Goal: Entertainment & Leisure: Consume media (video, audio)

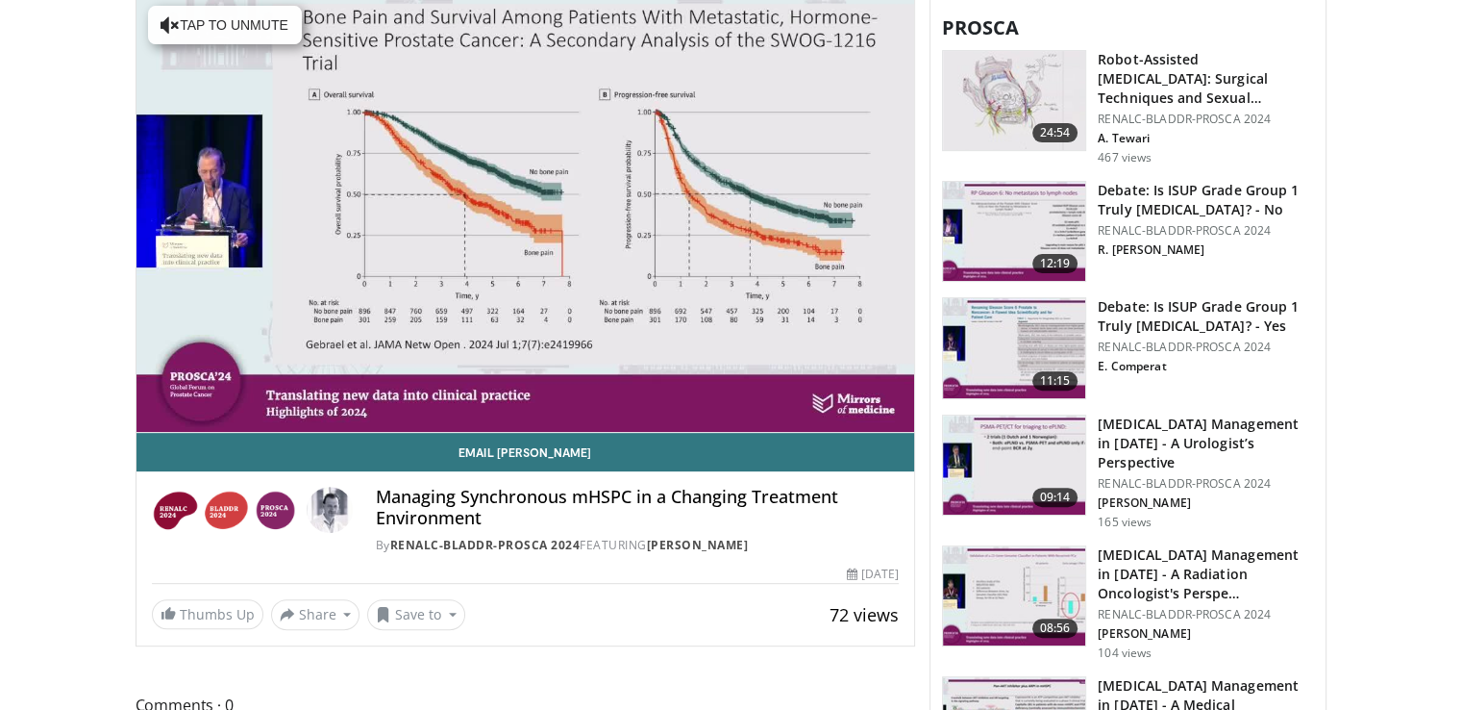
scroll to position [634, 0]
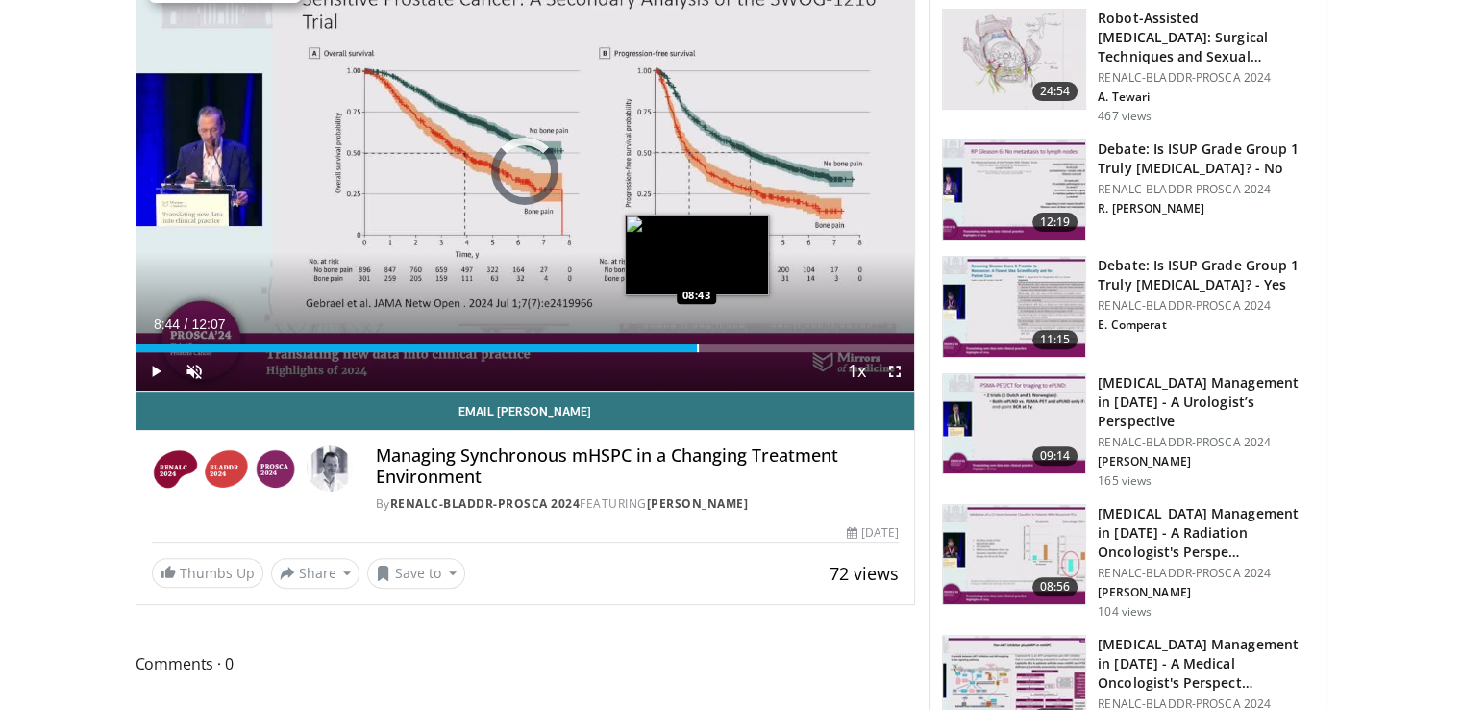
click at [697, 347] on div "Progress Bar" at bounding box center [698, 348] width 2 height 8
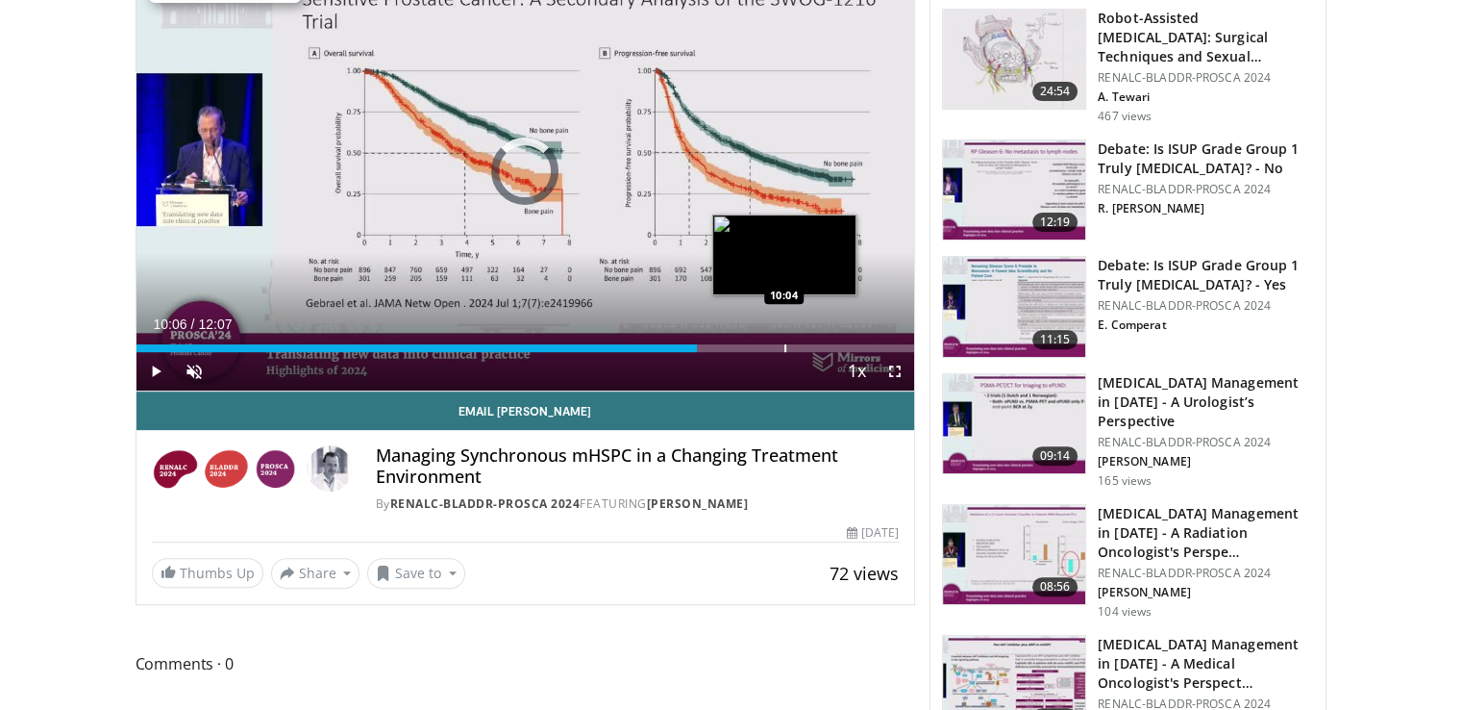
click at [784, 344] on div "Progress Bar" at bounding box center [785, 348] width 2 height 8
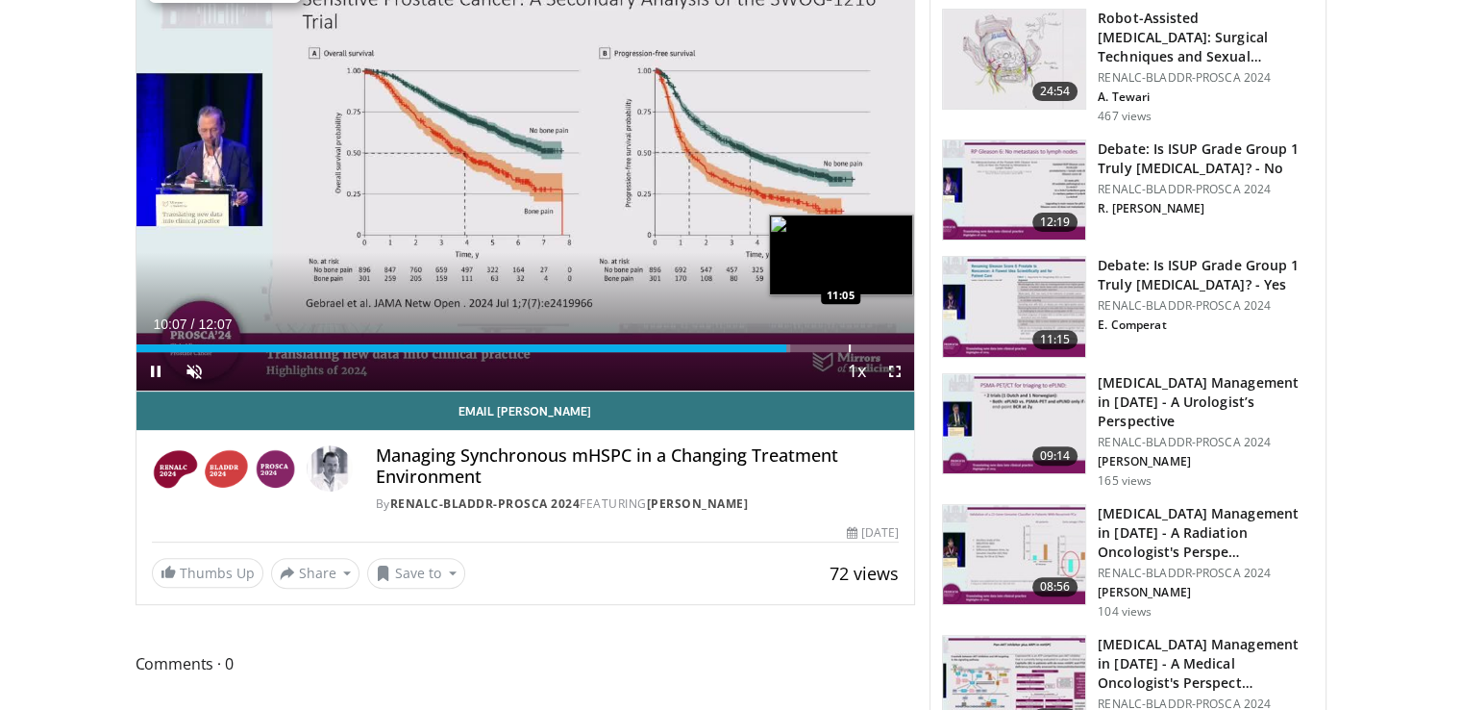
click at [850, 344] on div "Progress Bar" at bounding box center [850, 348] width 2 height 8
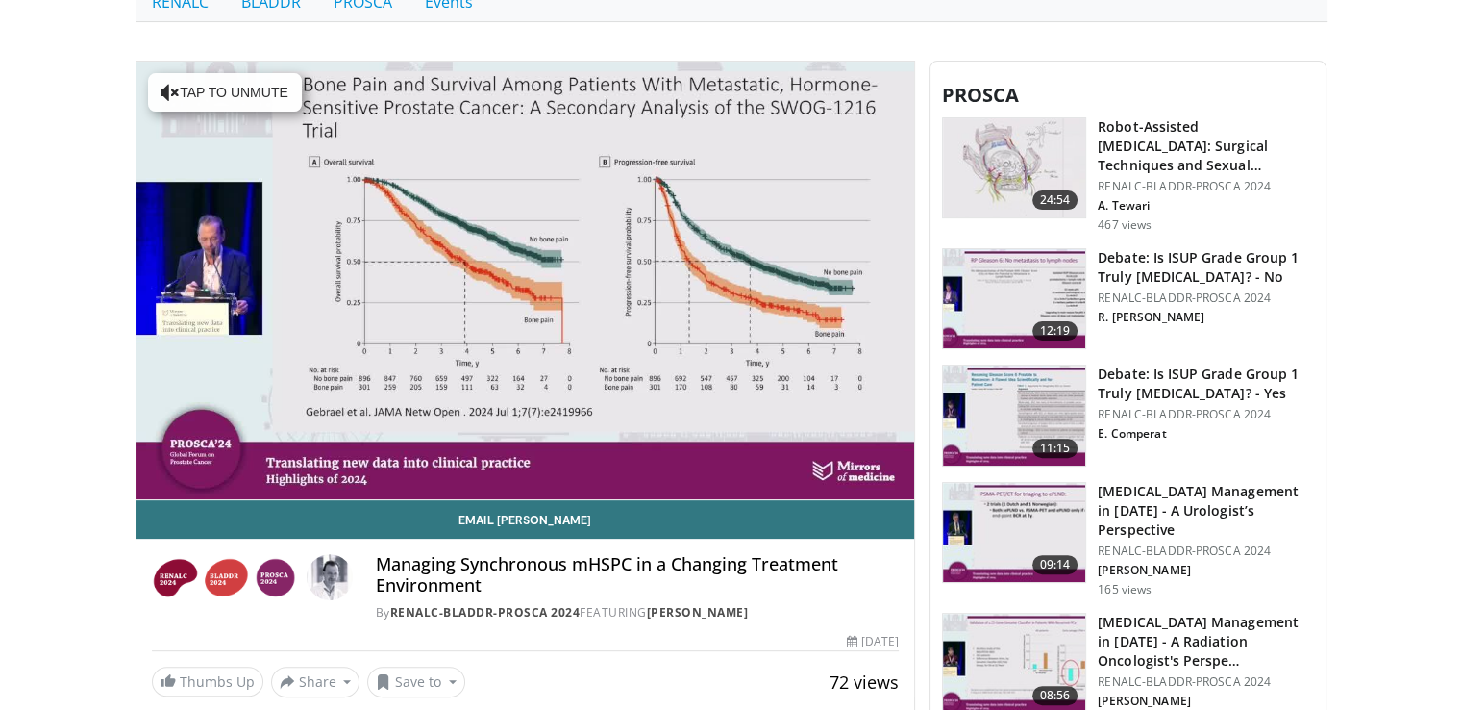
scroll to position [520, 0]
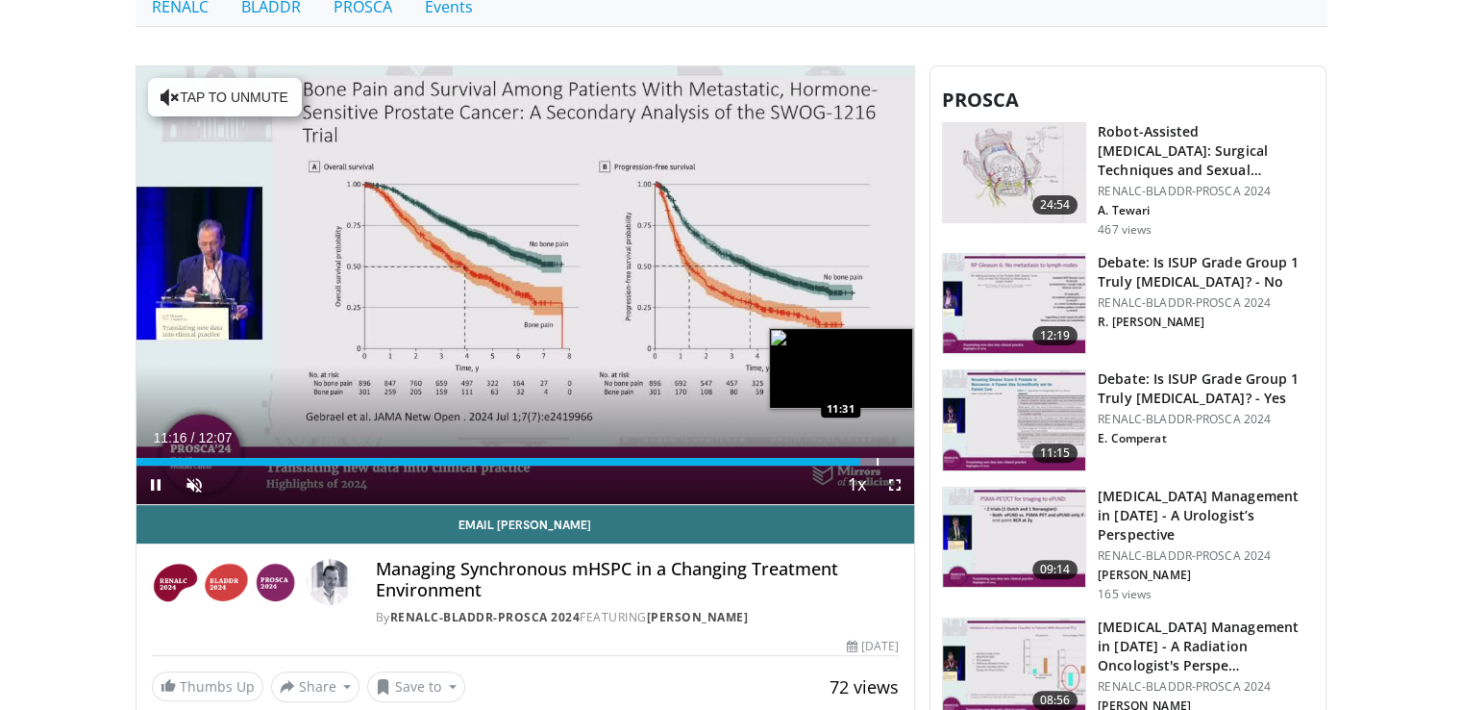
click at [877, 458] on div "Progress Bar" at bounding box center [878, 462] width 2 height 8
click at [894, 459] on div "Progress Bar" at bounding box center [895, 462] width 2 height 8
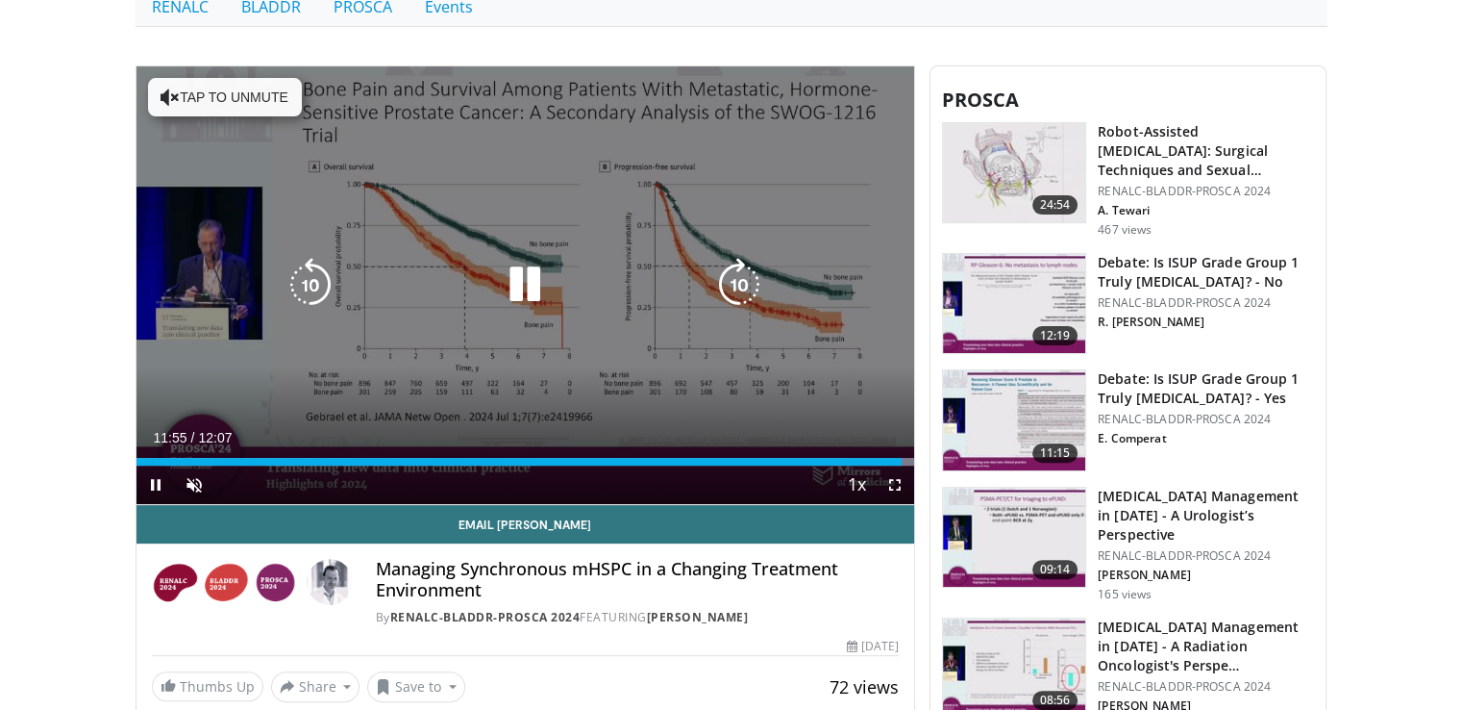
click at [586, 316] on div "10 seconds Tap to unmute" at bounding box center [526, 285] width 779 height 438
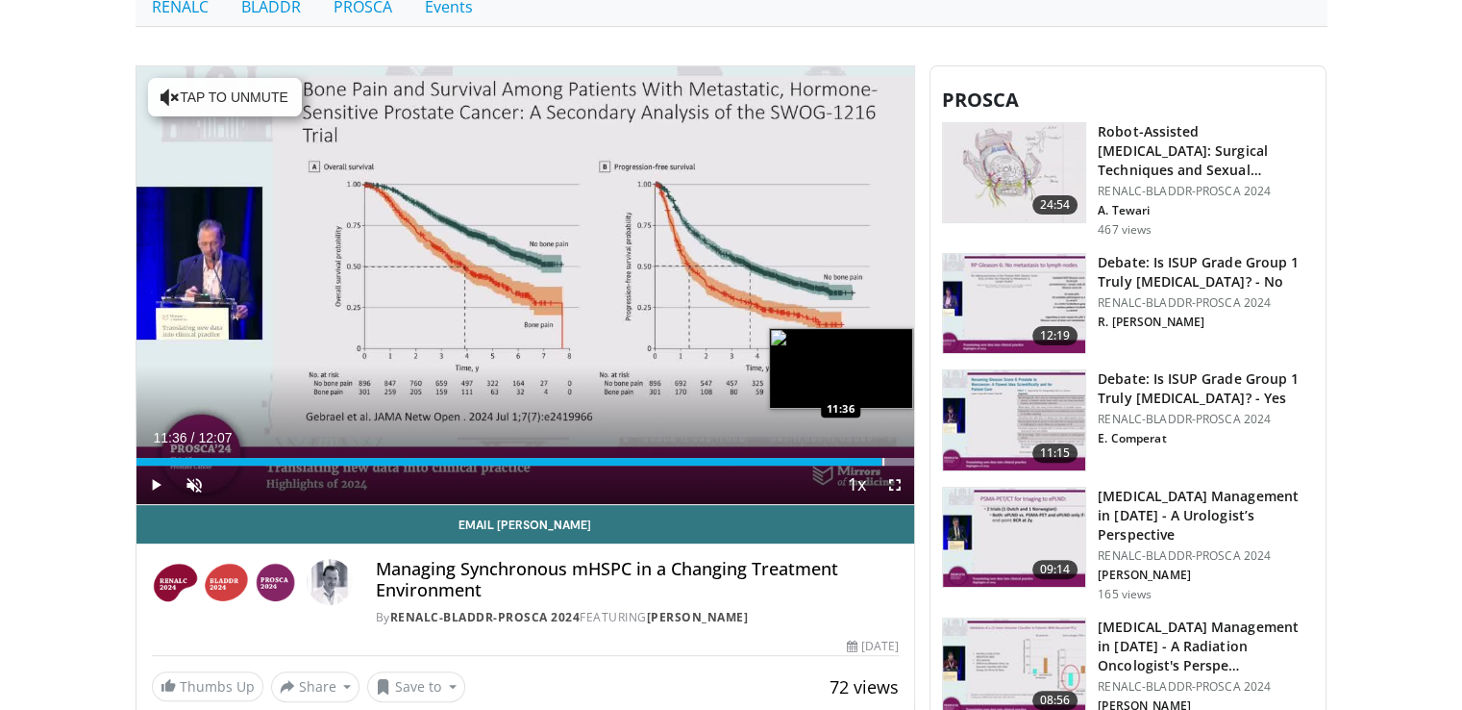
click at [883, 460] on div "Progress Bar" at bounding box center [884, 462] width 2 height 8
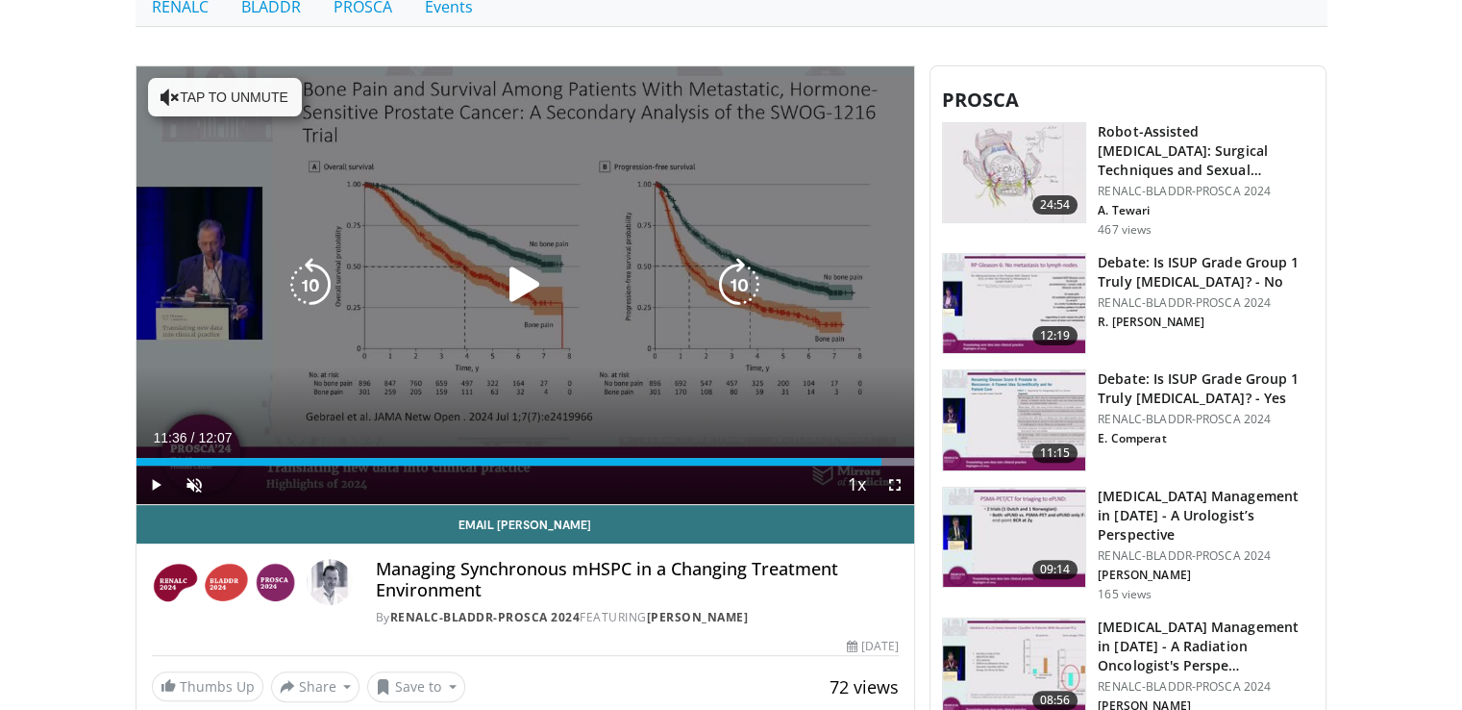
click at [614, 361] on div "10 seconds Tap to unmute" at bounding box center [526, 285] width 779 height 438
